Goal: Communication & Community: Ask a question

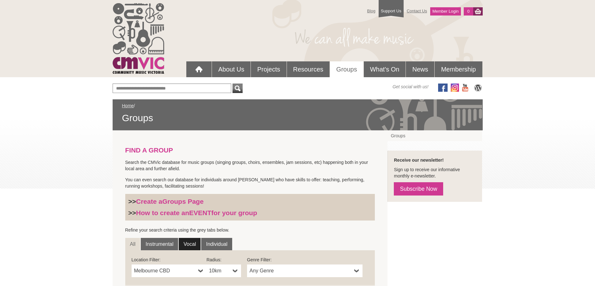
click at [194, 244] on link "Vocal" at bounding box center [190, 244] width 22 height 13
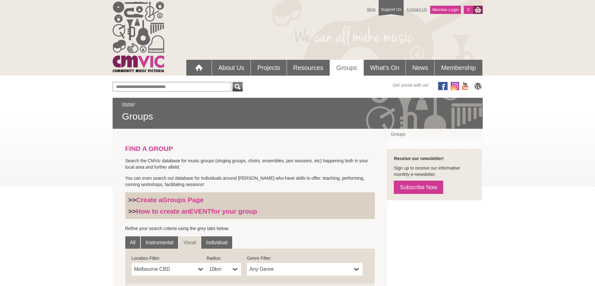
click at [201, 272] on b at bounding box center [200, 269] width 5 height 13
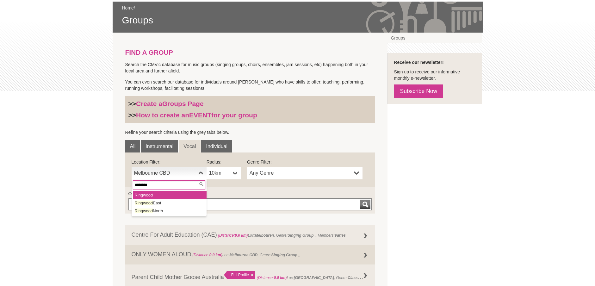
scroll to position [114, 0]
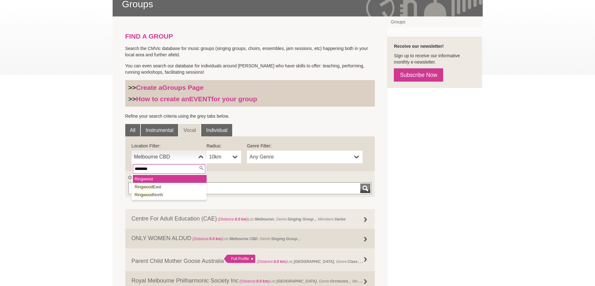
type input "********"
click at [150, 180] on em "Ringwood" at bounding box center [144, 179] width 18 height 5
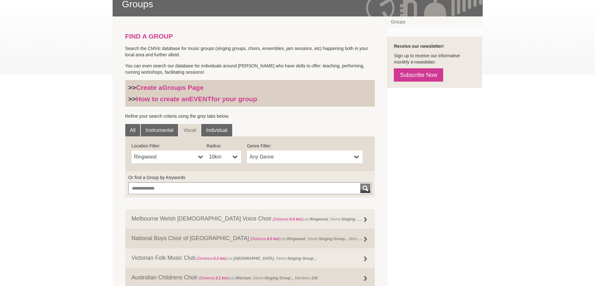
click at [358, 155] on b at bounding box center [357, 157] width 5 height 13
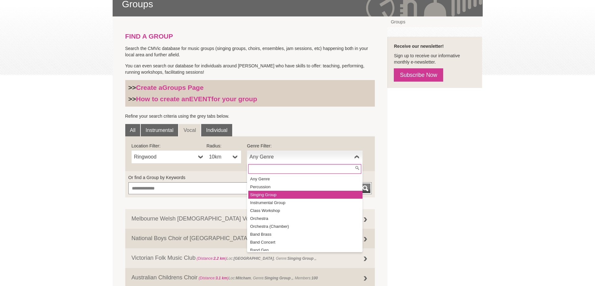
click at [276, 195] on li "Singing Group" at bounding box center [306, 195] width 114 height 8
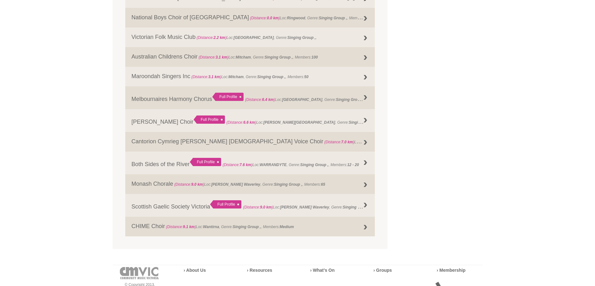
scroll to position [343, 0]
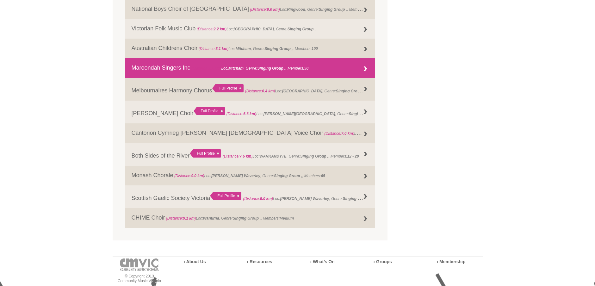
click at [174, 66] on link "Maroondah Singers Inc (Distance: 3.1 km ) Loc: Mitcham , Genre: Singing Group ,…" at bounding box center [250, 68] width 250 height 20
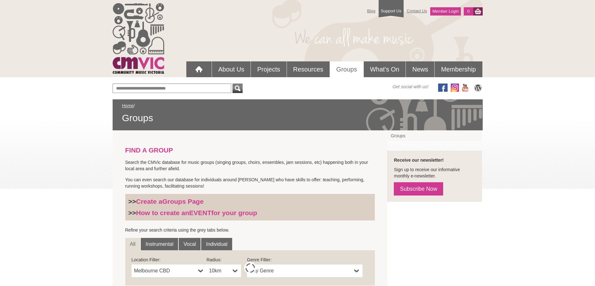
scroll to position [210, 0]
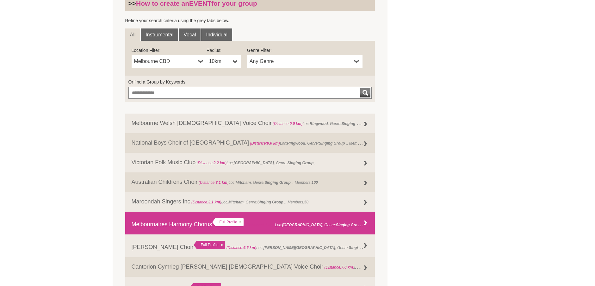
click at [159, 223] on link "Melbournaires Harmony Chorus Full Profile (Distance: 6.4 km ) Loc: Doncaster Ea…" at bounding box center [250, 223] width 250 height 23
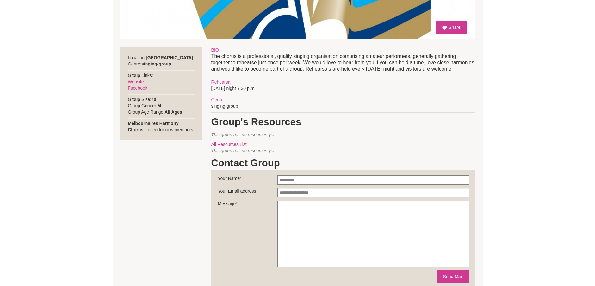
scroll to position [218, 0]
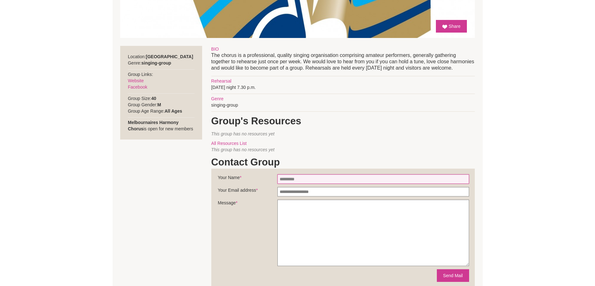
click at [312, 179] on input "Your Name *" at bounding box center [374, 178] width 192 height 9
type input "**********"
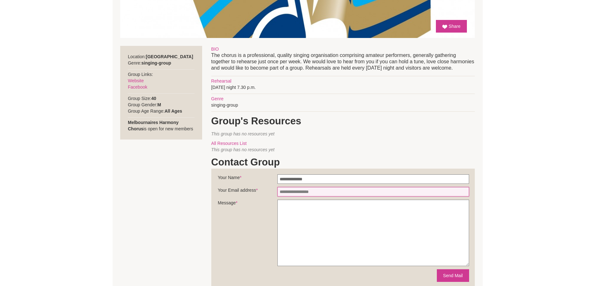
click at [306, 192] on input "Your Email address *" at bounding box center [374, 191] width 192 height 9
type input "**********"
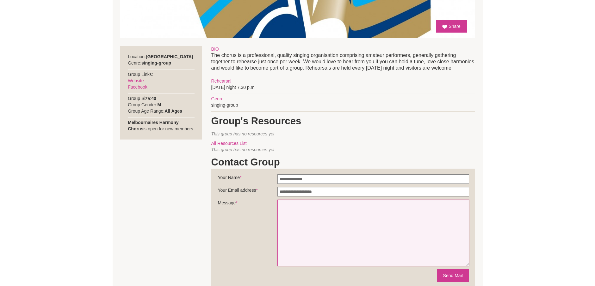
click at [295, 216] on textarea "Message *" at bounding box center [374, 233] width 192 height 66
type textarea "**********"
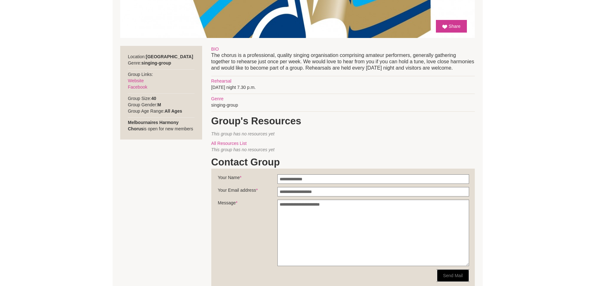
click at [442, 275] on button "Send Mail" at bounding box center [453, 275] width 32 height 13
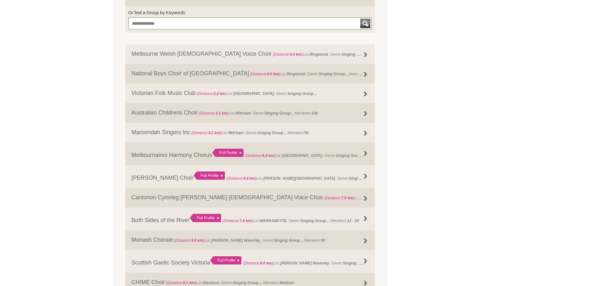
scroll to position [285, 0]
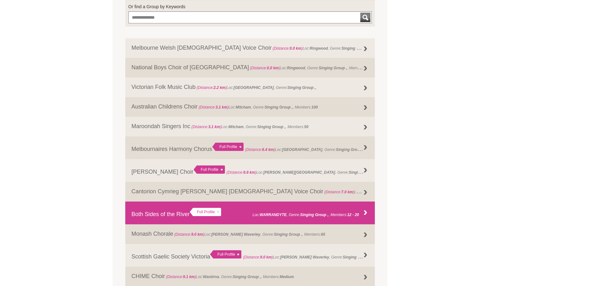
click at [163, 214] on link "Both Sides of the River Full Profile (Distance: 7.6 km ) Loc: WARRANDYTE , Genr…" at bounding box center [250, 213] width 250 height 23
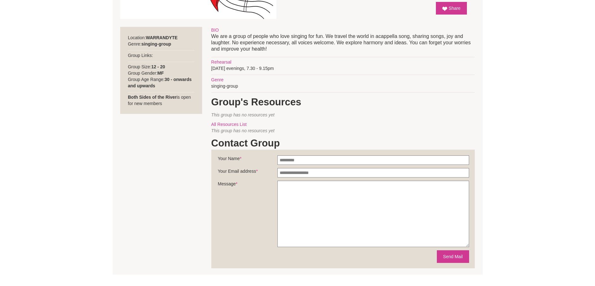
scroll to position [214, 0]
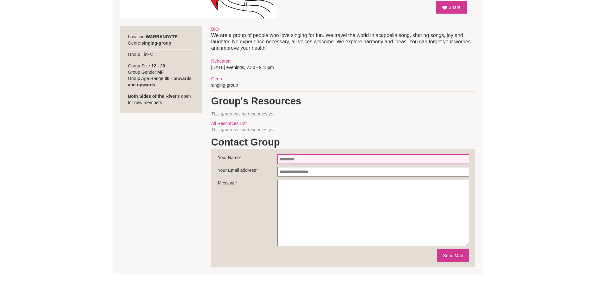
click at [323, 161] on input "Your Name *" at bounding box center [374, 158] width 192 height 9
type input "**********"
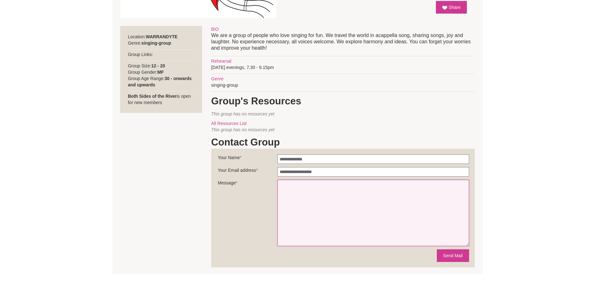
click at [306, 192] on textarea "Message *" at bounding box center [374, 213] width 192 height 66
type textarea "**********"
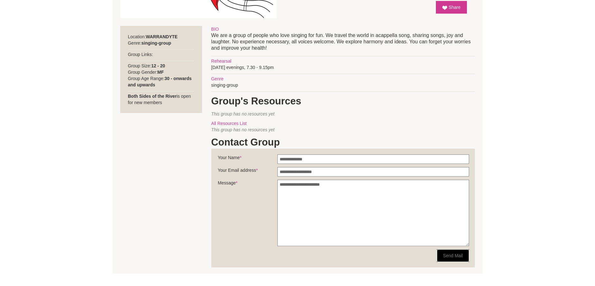
click at [453, 257] on button "Send Mail" at bounding box center [453, 255] width 32 height 13
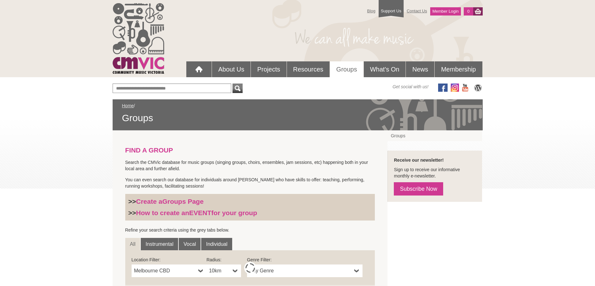
scroll to position [210, 0]
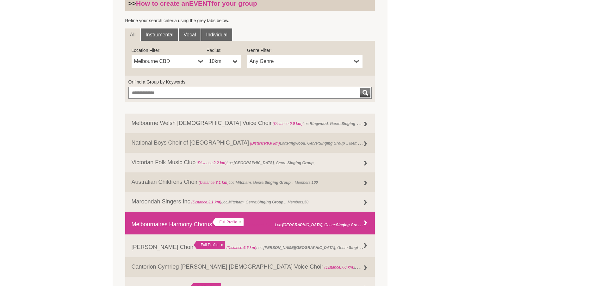
click at [174, 223] on link "Melbournaires Harmony Chorus Full Profile (Distance: 6.4 km ) Loc: [GEOGRAPHIC_…" at bounding box center [250, 223] width 250 height 23
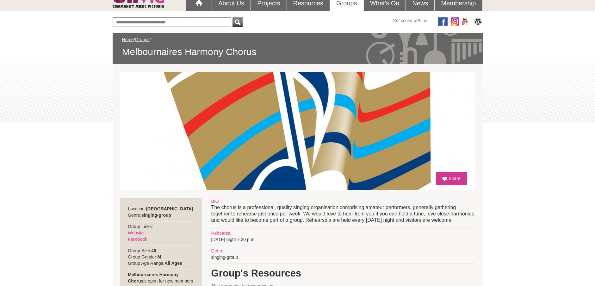
scroll to position [71, 0]
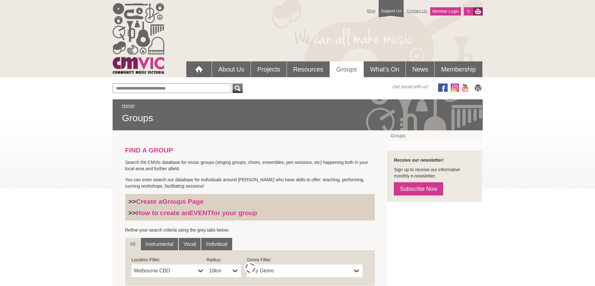
scroll to position [209, 0]
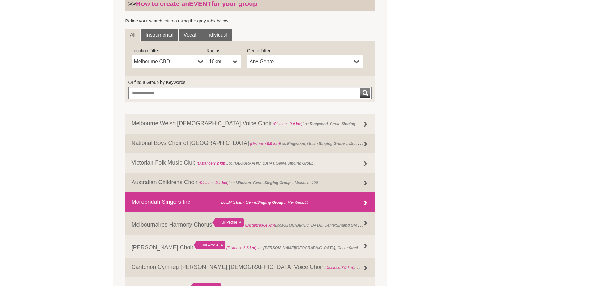
click at [168, 200] on link "Maroondah Singers Inc (Distance: 3.1 km ) Loc: Mitcham , Genre: Singing Group ,…" at bounding box center [250, 202] width 250 height 20
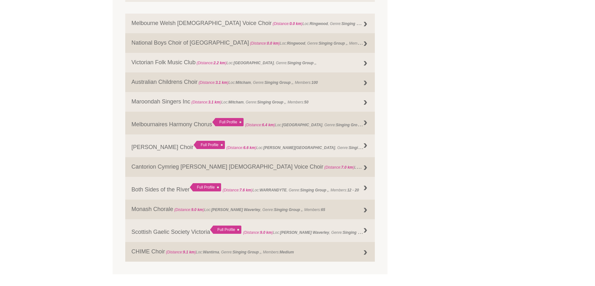
scroll to position [328, 0]
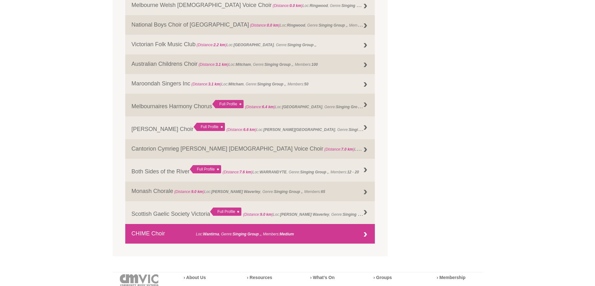
click at [153, 235] on link "CHIME Choir (Distance: 9.1 km ) Loc: Wantirna , Genre: Singing Group , Medium" at bounding box center [250, 234] width 250 height 20
